Goal: Task Accomplishment & Management: Manage account settings

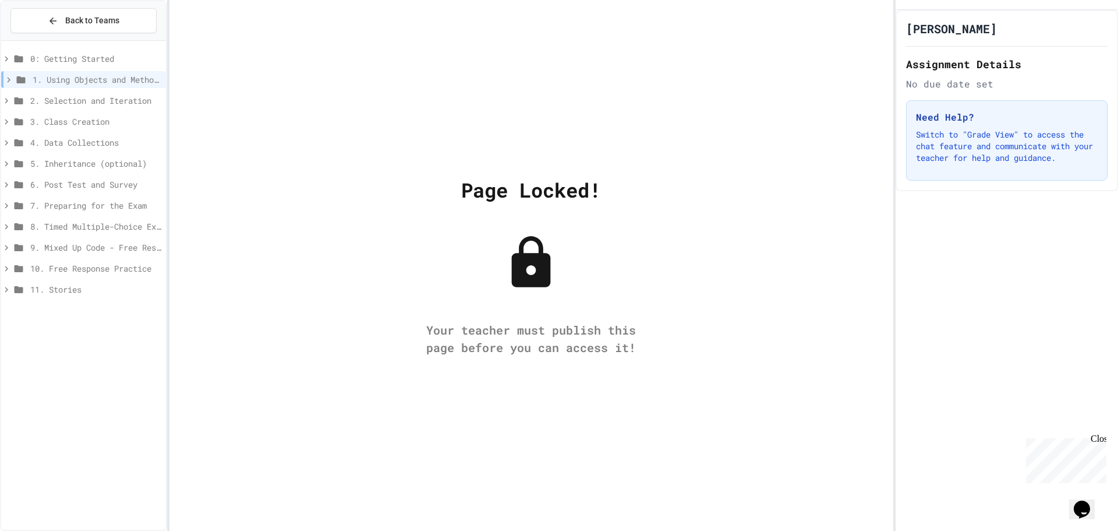
click at [118, 54] on span "0: Getting Started" at bounding box center [95, 58] width 131 height 12
click at [111, 22] on span "Back to Teams" at bounding box center [92, 21] width 54 height 12
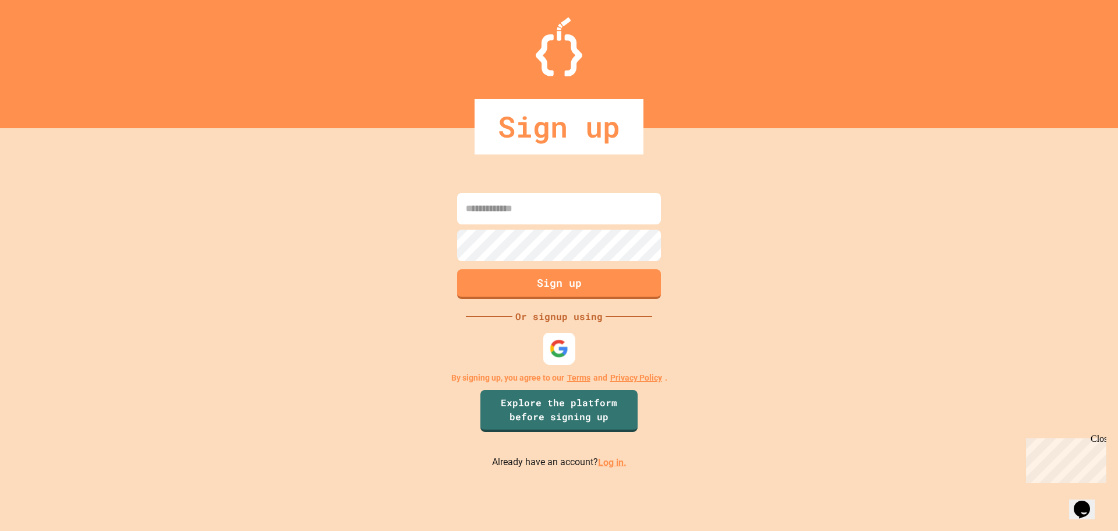
click at [560, 351] on img at bounding box center [559, 347] width 19 height 19
click at [615, 466] on link "Log in." at bounding box center [612, 461] width 29 height 11
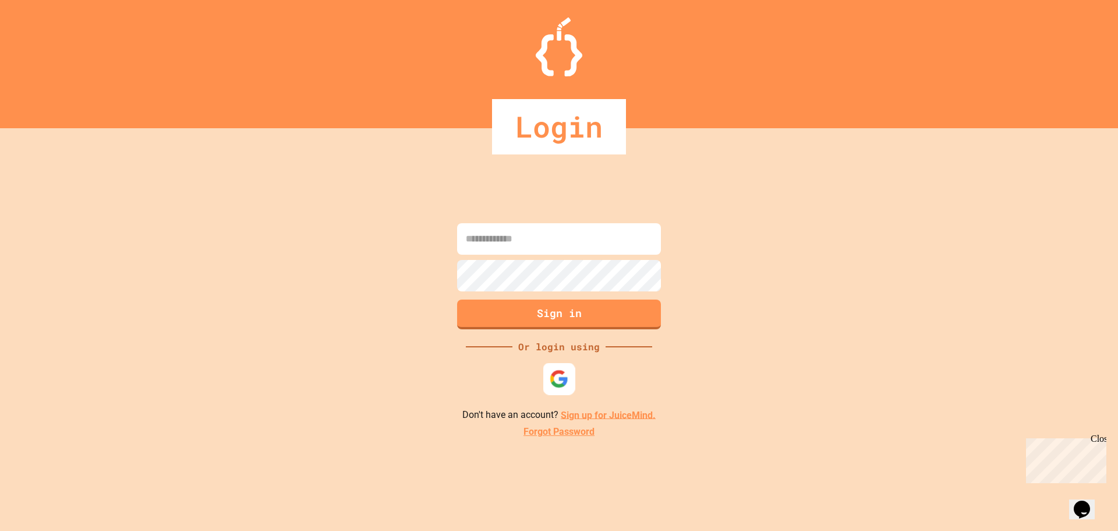
click at [560, 376] on img at bounding box center [559, 378] width 19 height 19
click at [559, 380] on img at bounding box center [559, 378] width 19 height 19
